Goal: Register for event/course

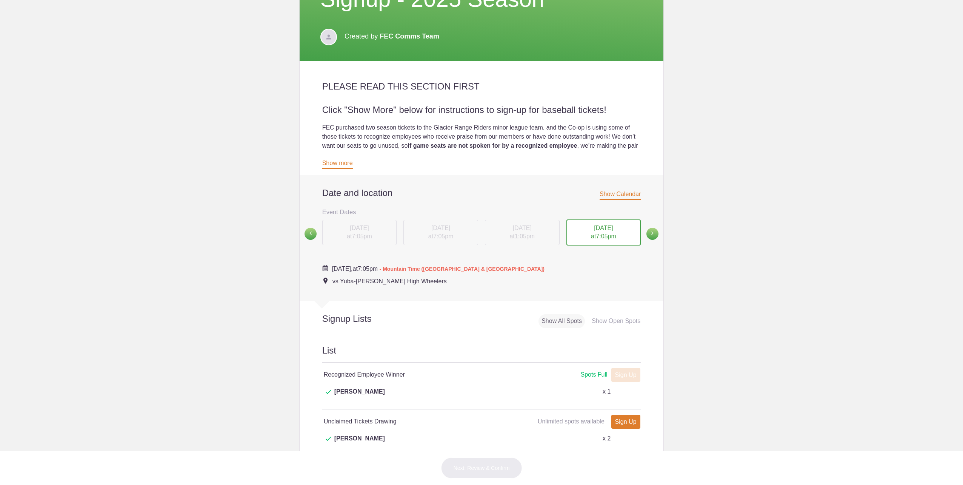
scroll to position [189, 0]
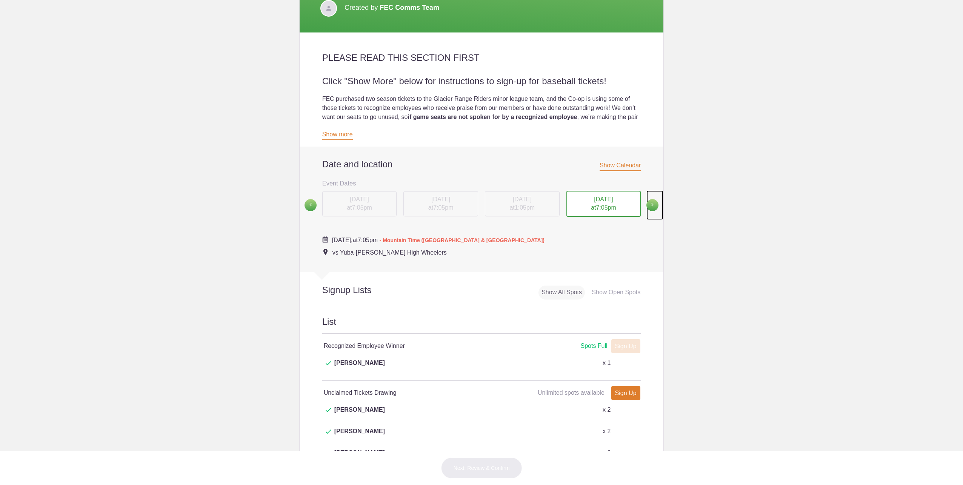
click at [650, 202] on span at bounding box center [653, 205] width 12 height 12
click at [527, 203] on div "[DATE] 7:05pm" at bounding box center [522, 204] width 75 height 26
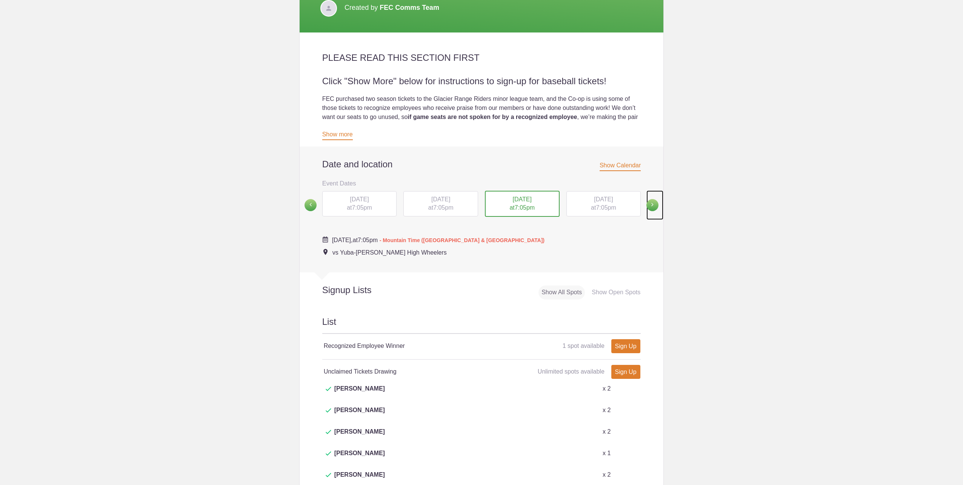
click at [649, 204] on span at bounding box center [653, 205] width 12 height 12
click at [647, 202] on span at bounding box center [653, 205] width 12 height 12
click at [310, 203] on span at bounding box center [311, 205] width 12 height 12
click at [598, 203] on div "SUN, Aug 31, 2025 at 1:05pm" at bounding box center [604, 204] width 75 height 26
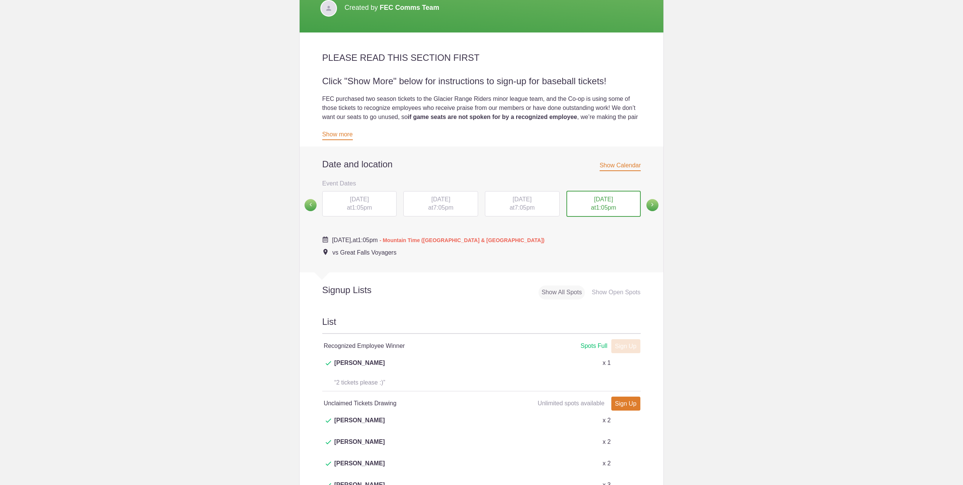
click at [532, 202] on span "[DATE]" at bounding box center [522, 199] width 19 height 6
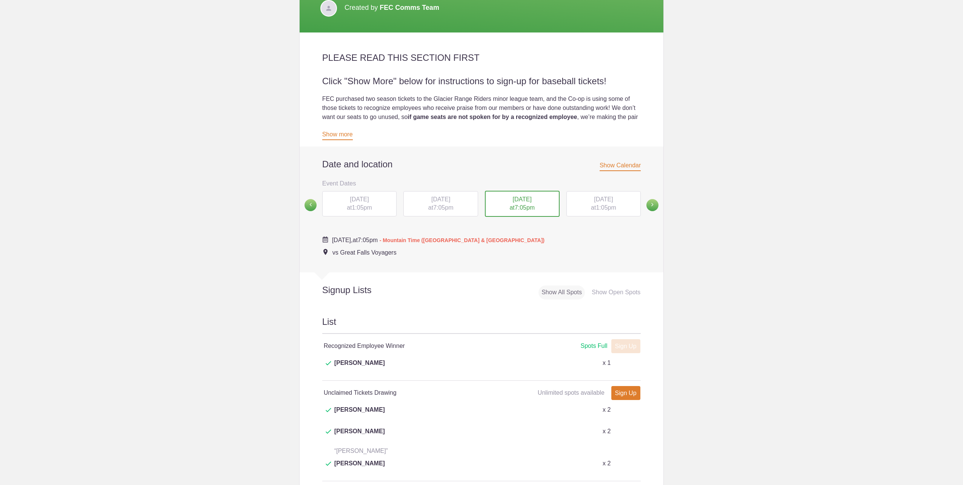
click at [450, 202] on span "[DATE]" at bounding box center [441, 199] width 19 height 6
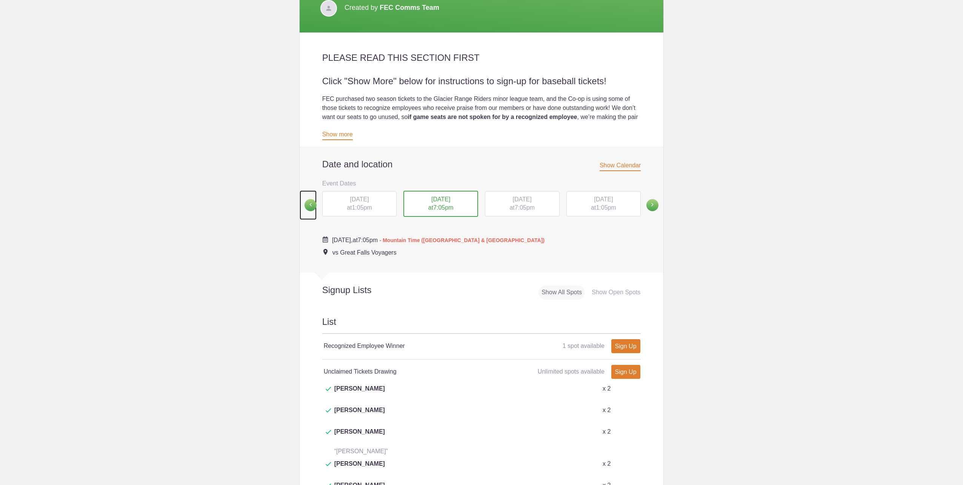
click at [308, 203] on span at bounding box center [311, 205] width 12 height 12
click at [607, 206] on span "7:05pm" at bounding box center [606, 207] width 20 height 6
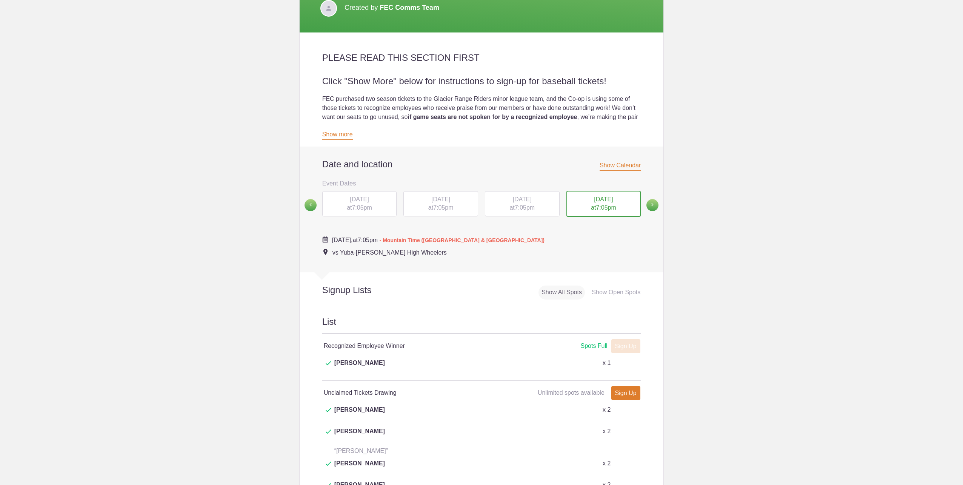
click at [515, 207] on span "7:05pm" at bounding box center [525, 207] width 20 height 6
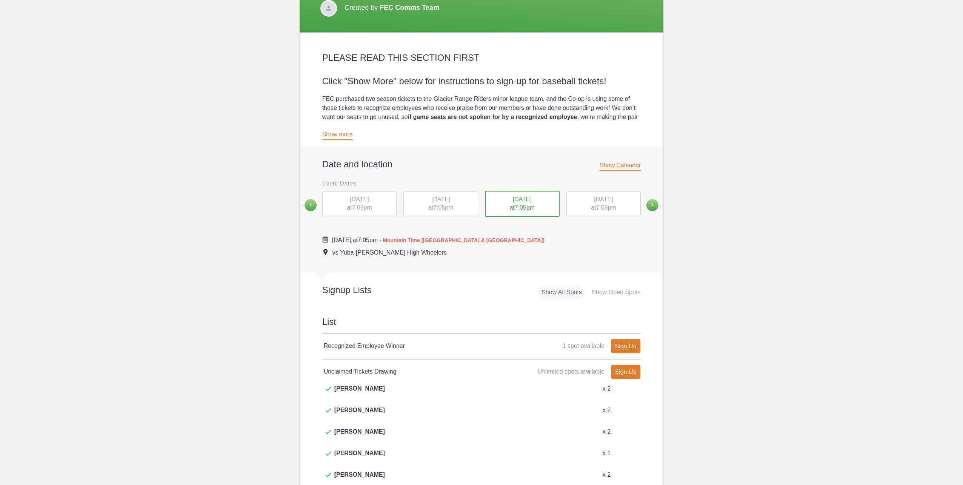
click at [447, 200] on span "[DATE]" at bounding box center [441, 199] width 19 height 6
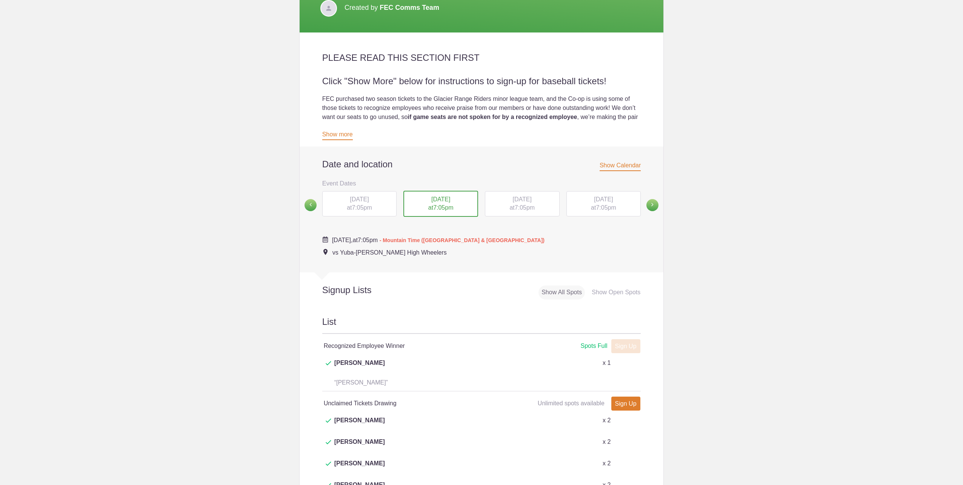
click at [365, 204] on div "WED, Aug 20, 2025 at 7:05pm" at bounding box center [359, 204] width 75 height 26
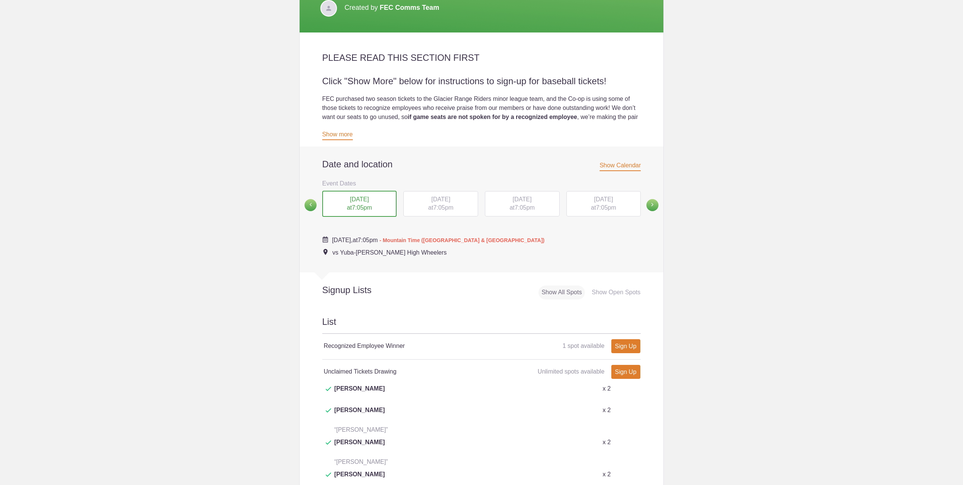
click at [530, 205] on span "7:05pm" at bounding box center [525, 207] width 20 height 6
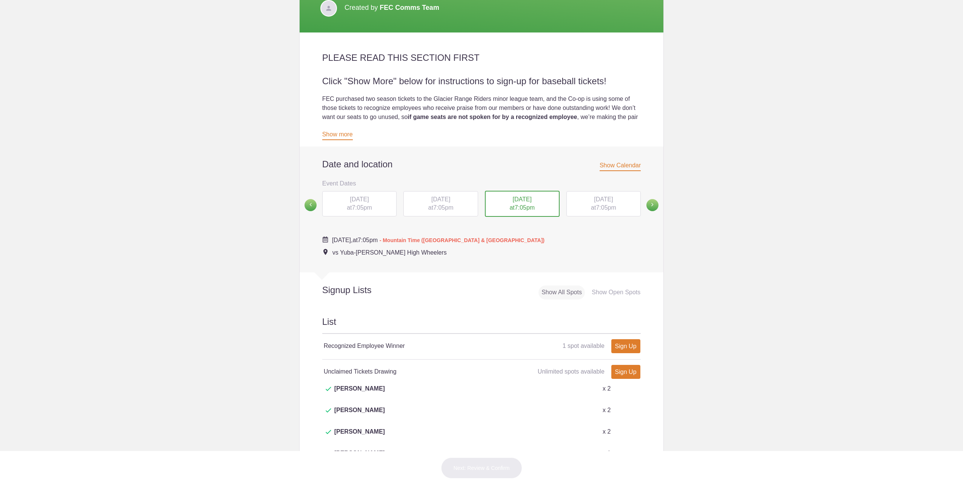
scroll to position [227, 0]
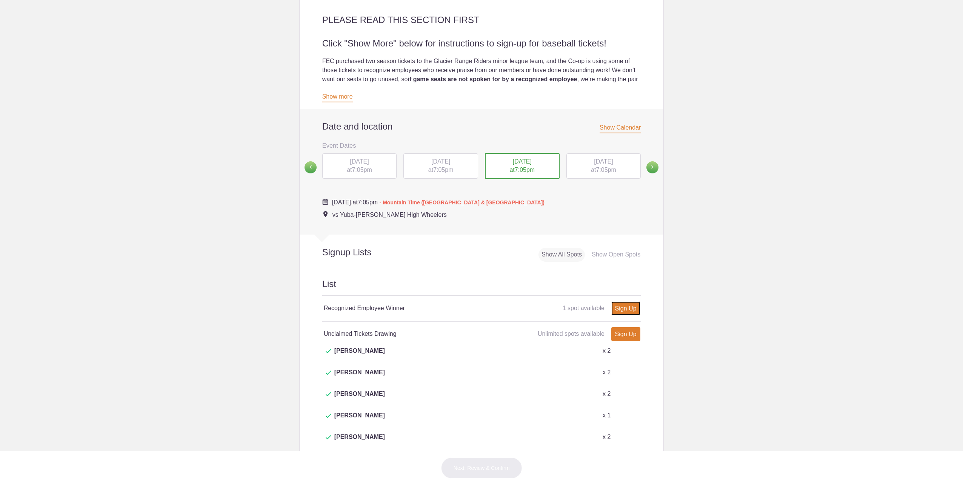
click at [621, 308] on link "Sign Up" at bounding box center [626, 308] width 29 height 14
type input "1"
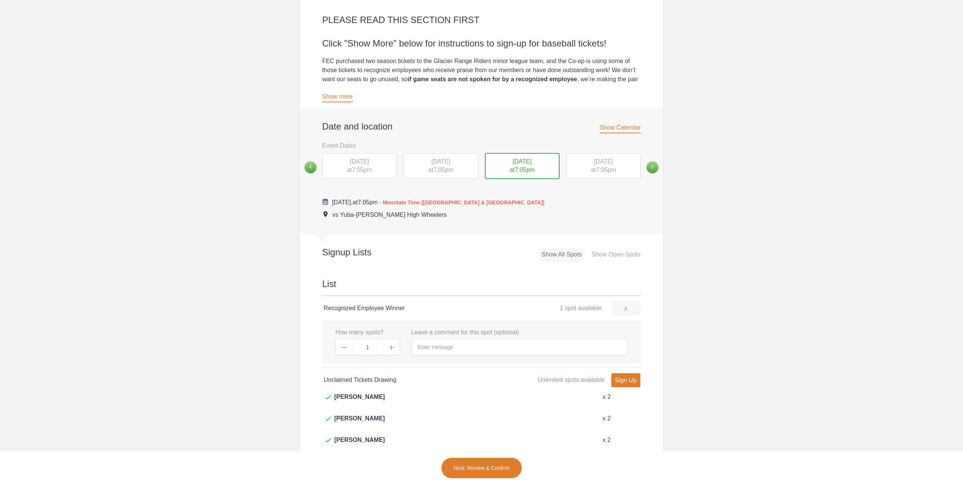
click at [389, 347] on img at bounding box center [391, 347] width 5 height 5
click at [425, 349] on input "text" at bounding box center [520, 347] width 216 height 17
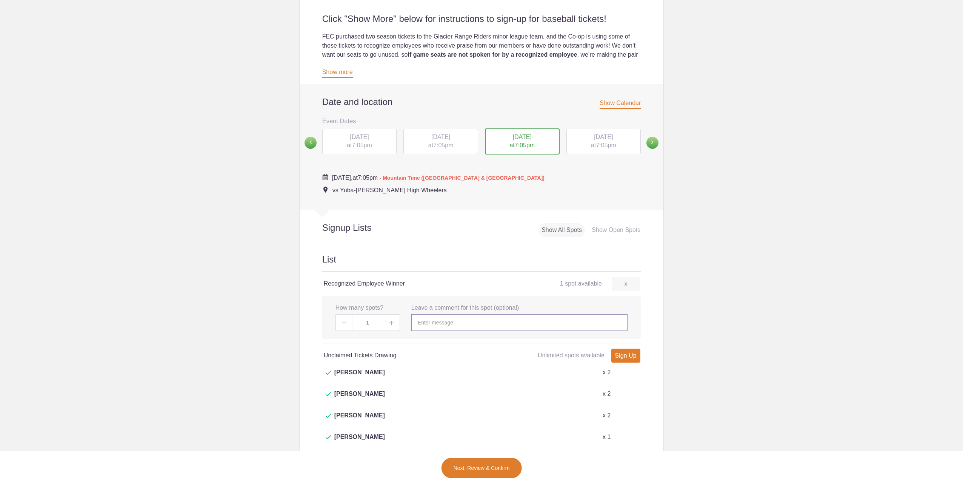
scroll to position [264, 0]
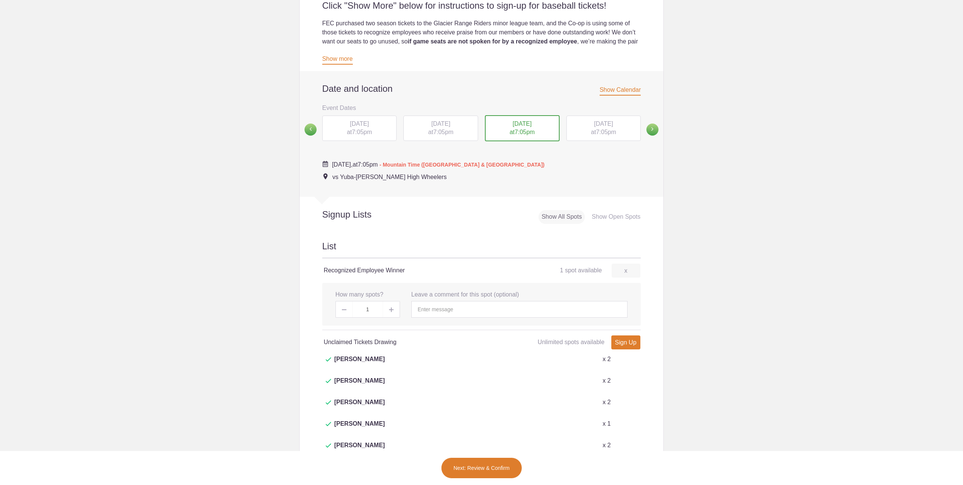
click at [473, 466] on button "Next: Review & Confirm" at bounding box center [481, 467] width 81 height 21
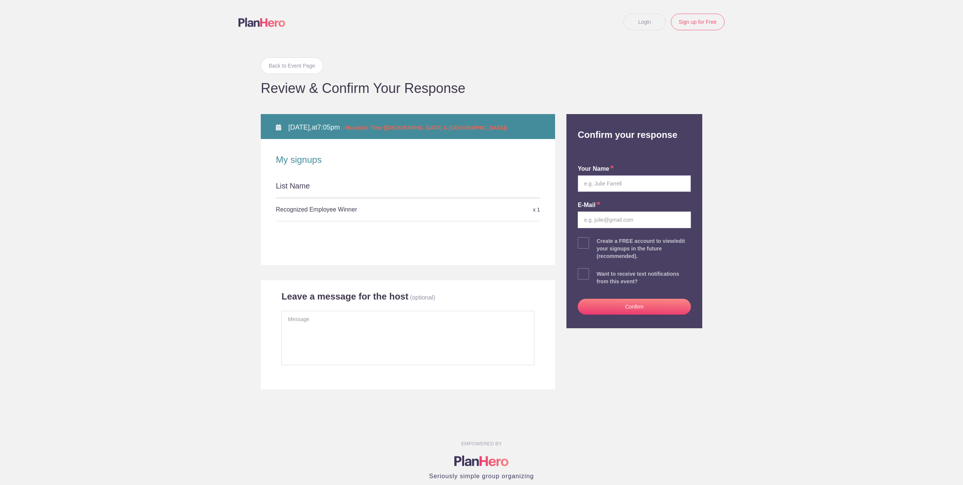
click at [602, 183] on input "text" at bounding box center [634, 183] width 113 height 17
type input "[PERSON_NAME]"
type input "A"
type input "[DOMAIN_NAME][EMAIL_ADDRESS][DOMAIN_NAME]"
click at [618, 308] on button "Confirm" at bounding box center [634, 307] width 113 height 16
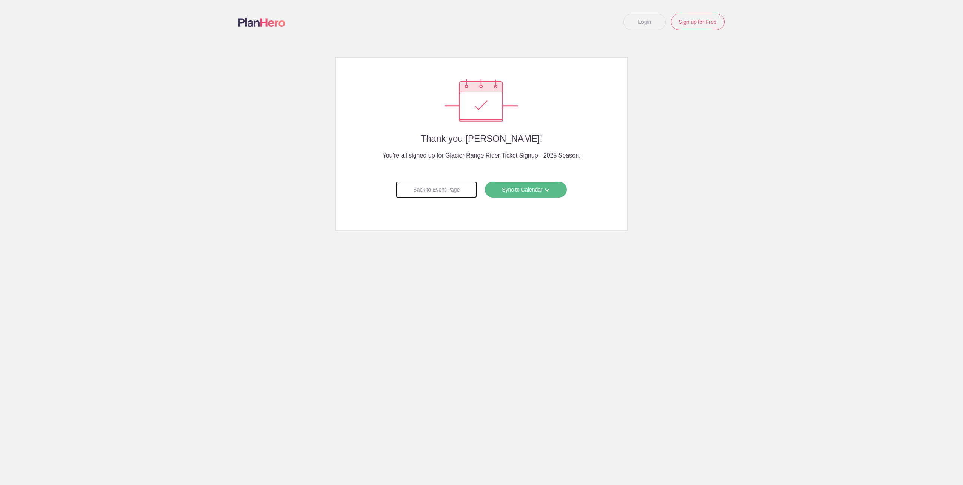
drag, startPoint x: 446, startPoint y: 188, endPoint x: 442, endPoint y: 186, distance: 5.1
click at [446, 188] on div "Back to Event Page" at bounding box center [436, 189] width 81 height 17
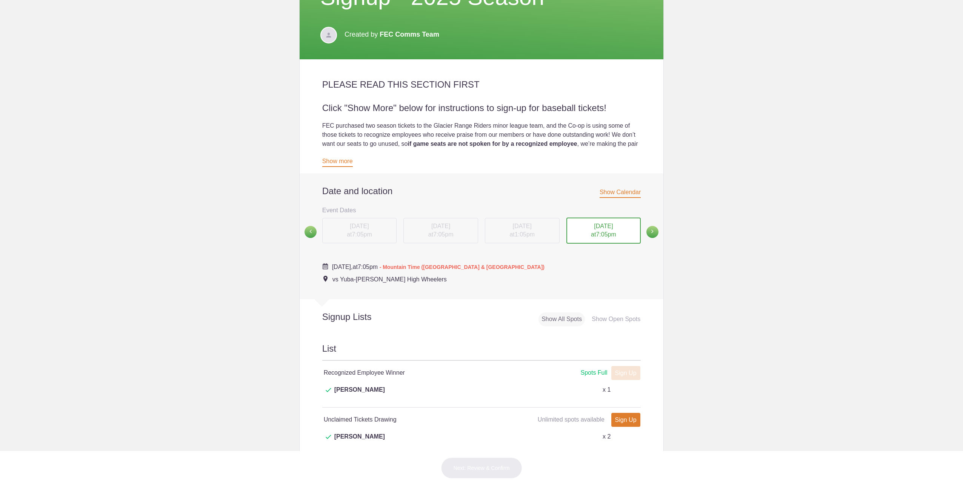
scroll to position [189, 0]
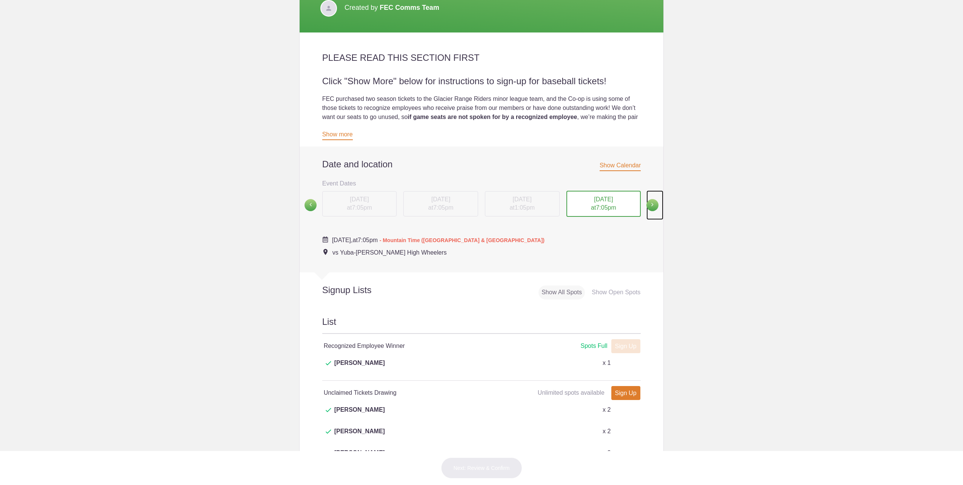
click at [652, 208] on span at bounding box center [653, 205] width 12 height 12
click at [520, 207] on span "7:05pm" at bounding box center [525, 207] width 20 height 6
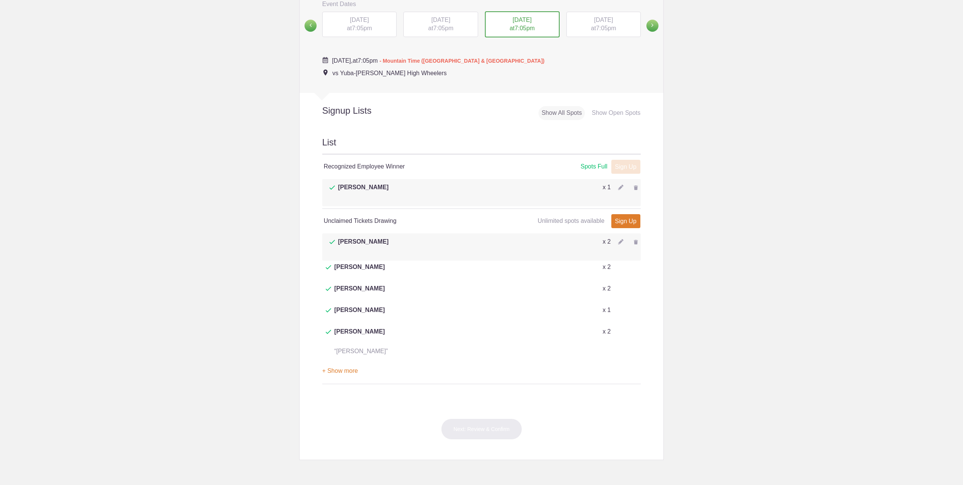
scroll to position [378, 0]
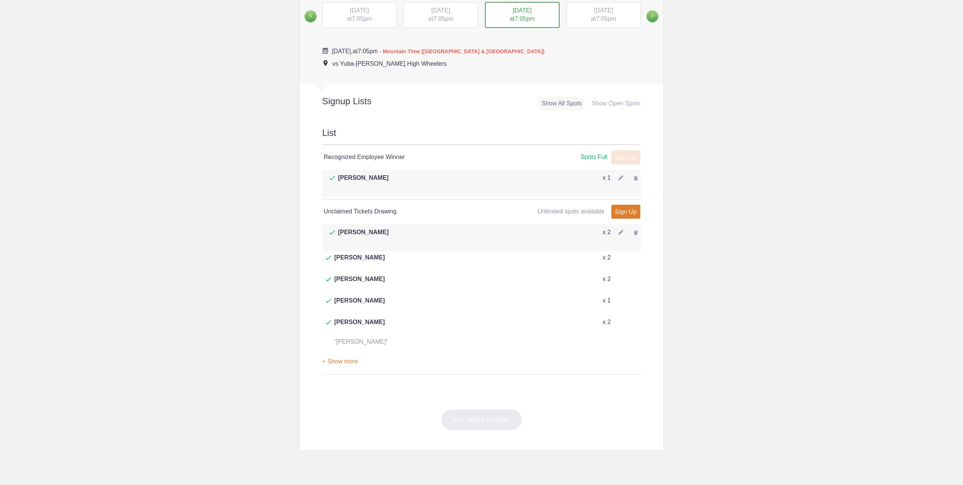
click at [634, 230] on img at bounding box center [636, 232] width 5 height 5
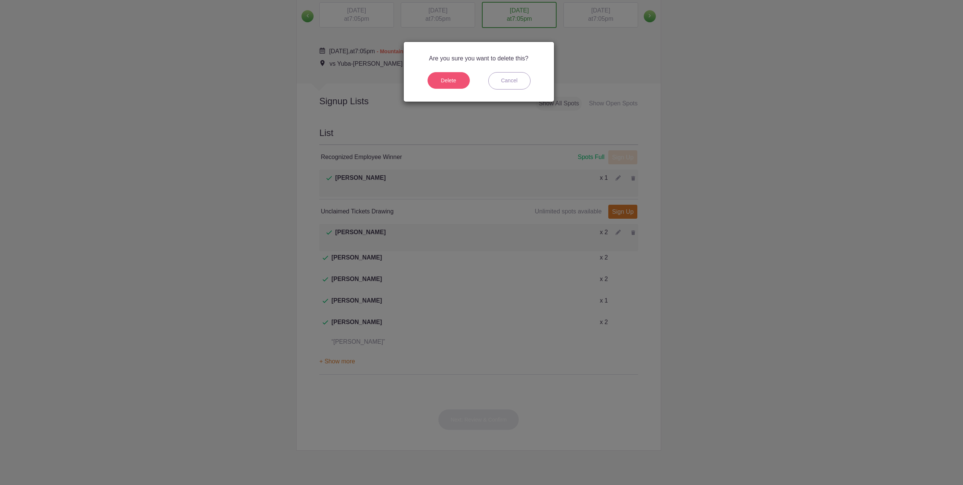
click at [448, 83] on button "Delete" at bounding box center [449, 80] width 42 height 17
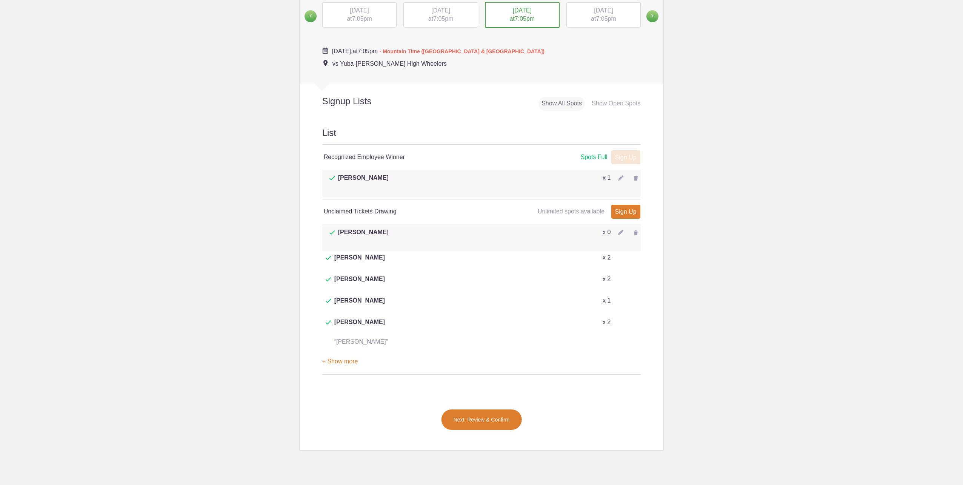
click at [471, 409] on button "Next: Review & Confirm" at bounding box center [481, 419] width 81 height 21
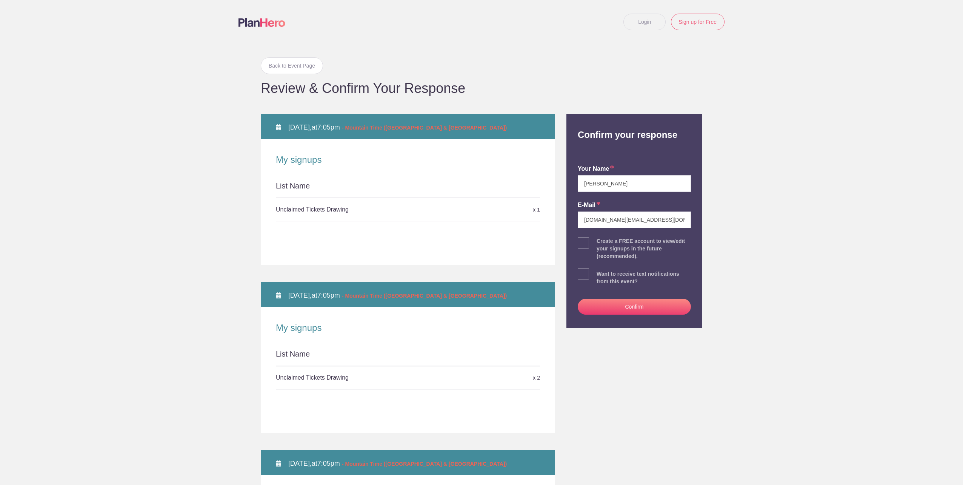
click at [619, 308] on button "Confirm" at bounding box center [634, 307] width 113 height 16
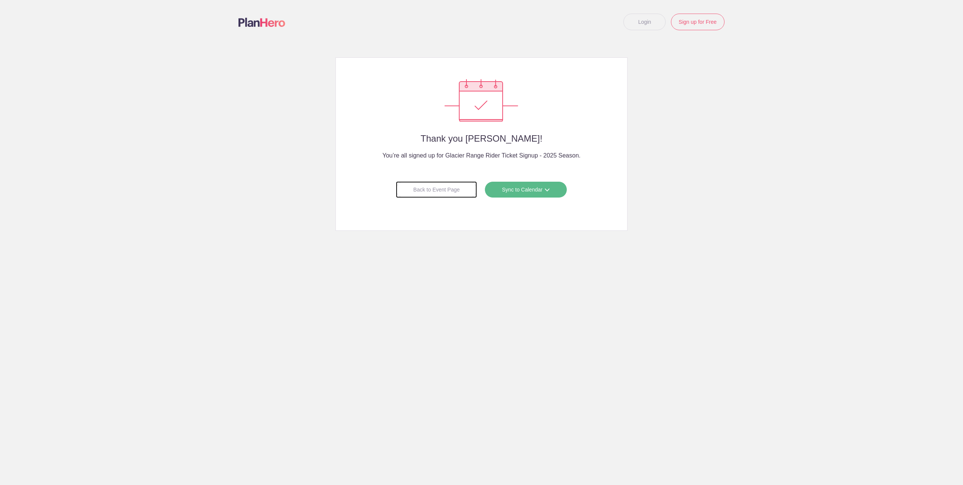
click at [453, 192] on div "Back to Event Page" at bounding box center [436, 189] width 81 height 17
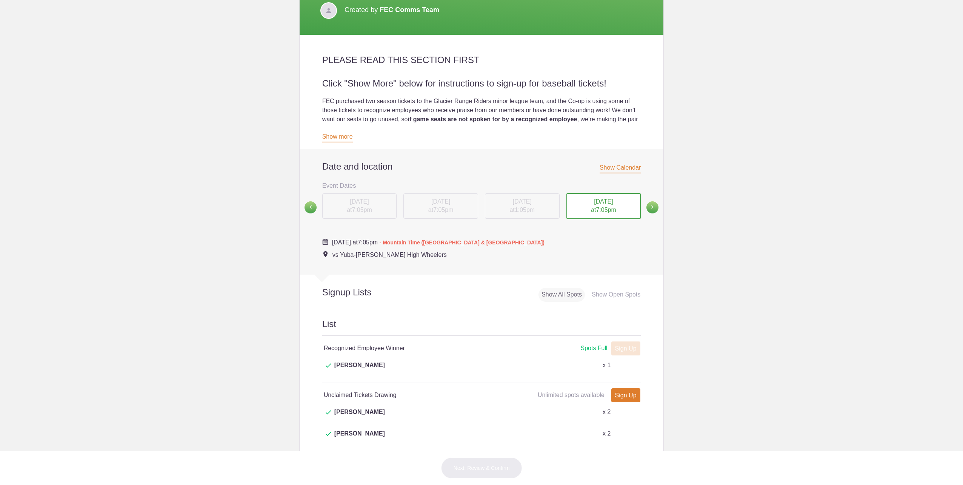
scroll to position [189, 0]
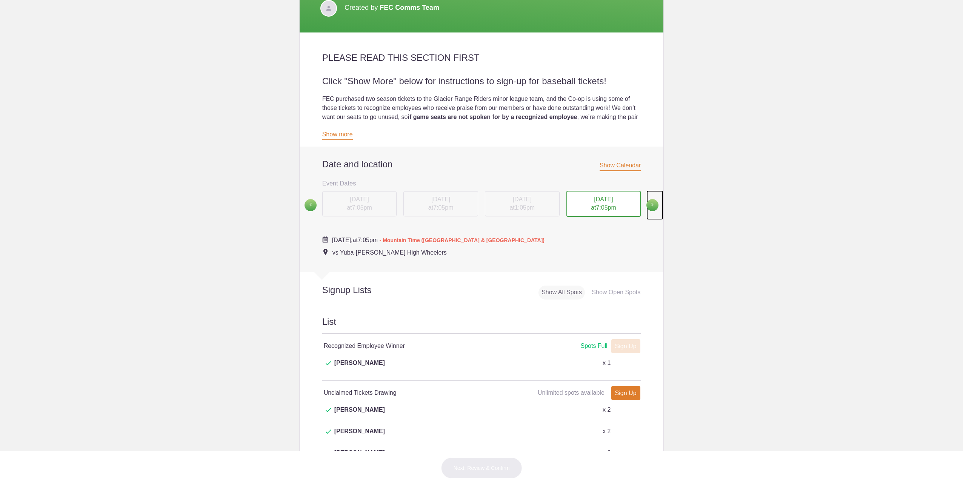
click at [649, 205] on span at bounding box center [653, 205] width 12 height 12
click at [510, 203] on div "[DATE] 7:05pm" at bounding box center [522, 204] width 75 height 26
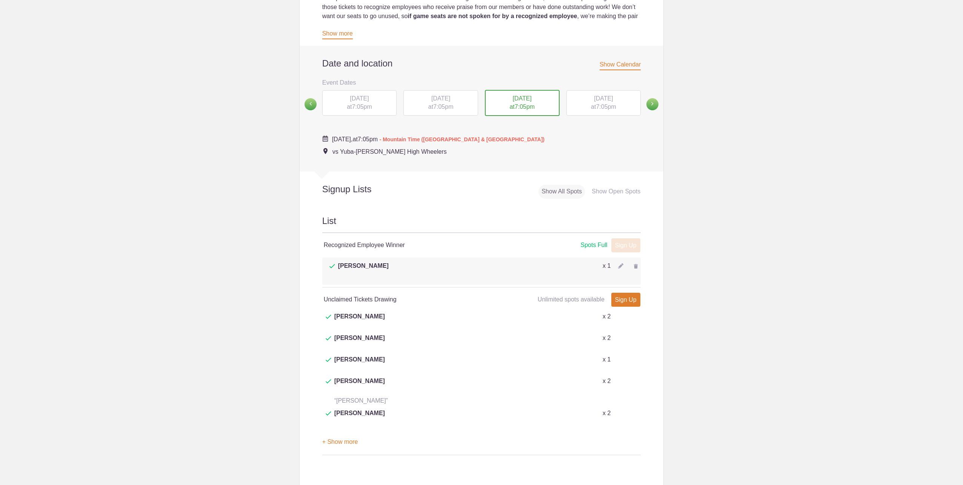
scroll to position [302, 0]
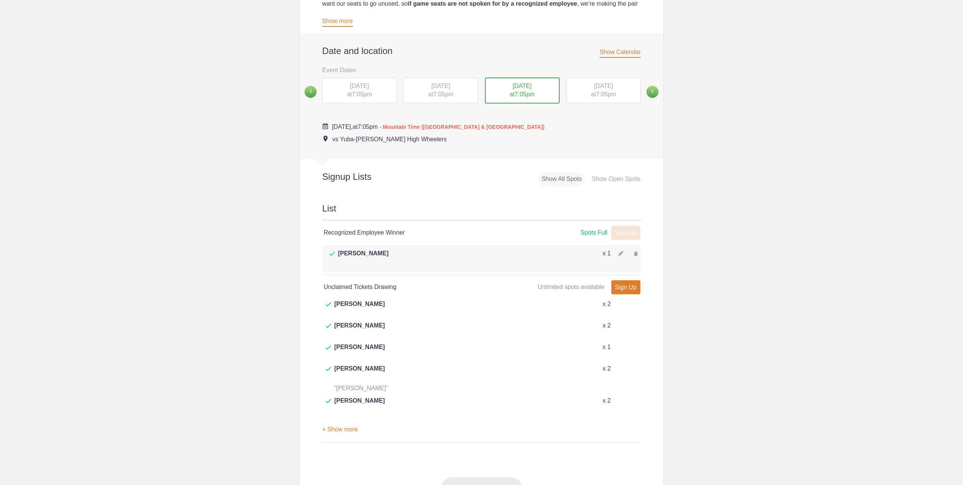
click at [333, 418] on button "+ Show more" at bounding box center [340, 430] width 36 height 24
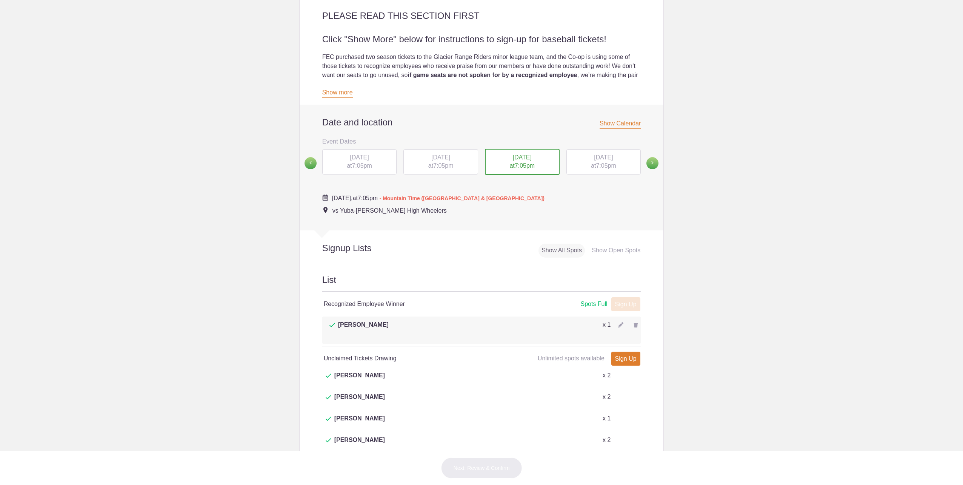
scroll to position [189, 0]
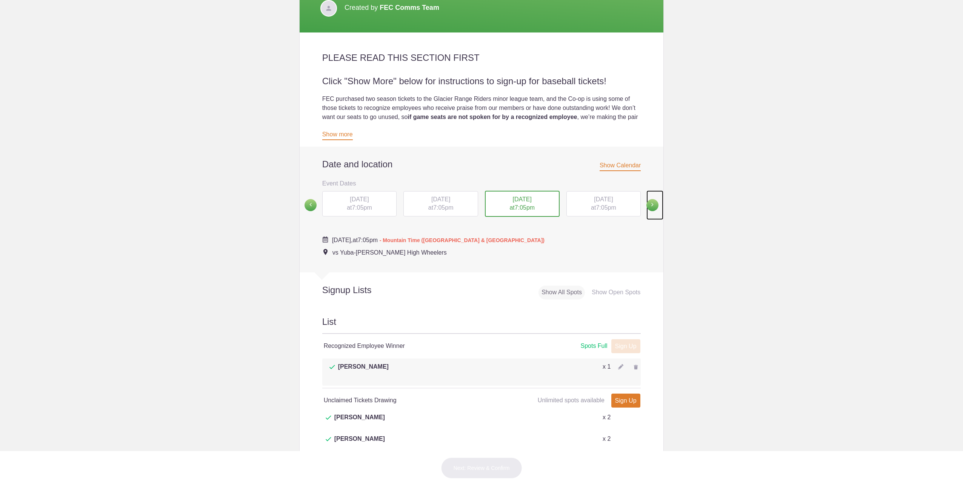
click at [648, 204] on span at bounding box center [653, 205] width 12 height 12
click at [309, 206] on span at bounding box center [311, 205] width 12 height 12
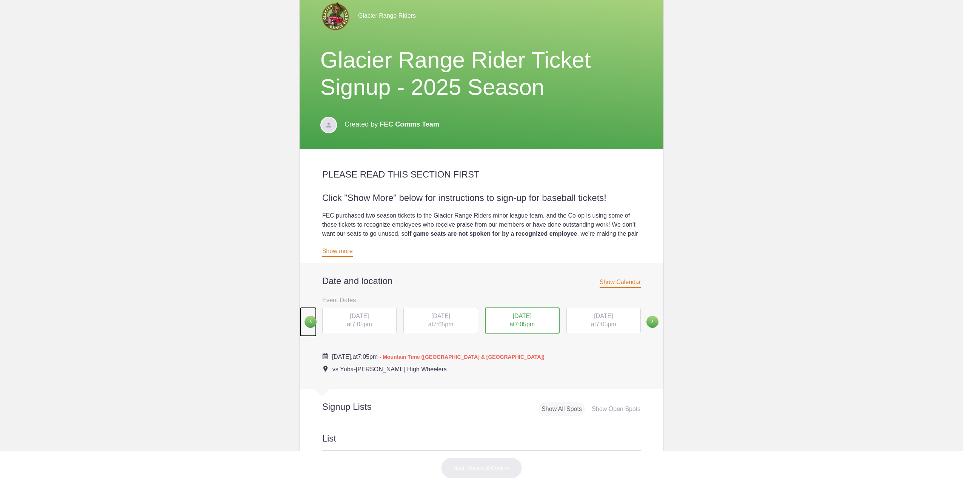
scroll to position [0, 0]
